Goal: Task Accomplishment & Management: Manage account settings

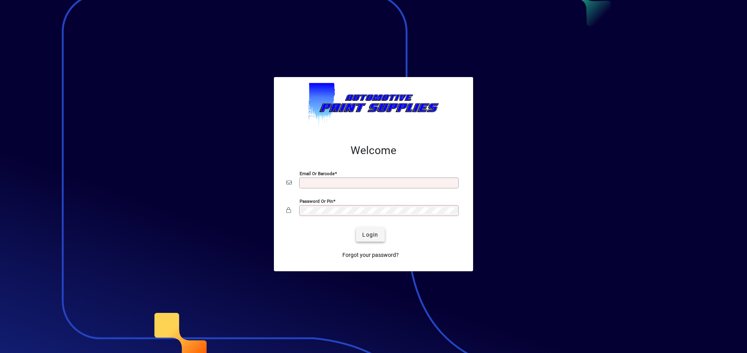
type input "**********"
click at [376, 237] on span "Login" at bounding box center [370, 235] width 16 height 8
